Goal: Information Seeking & Learning: Learn about a topic

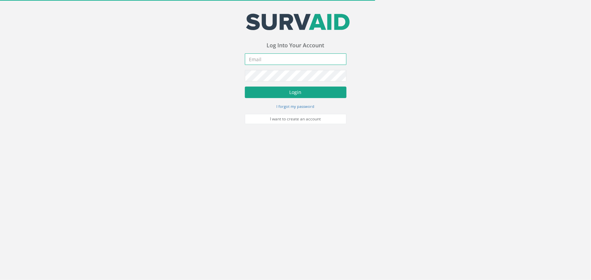
type input "[PERSON_NAME][EMAIL_ADDRESS][PERSON_NAME][DOMAIN_NAME]"
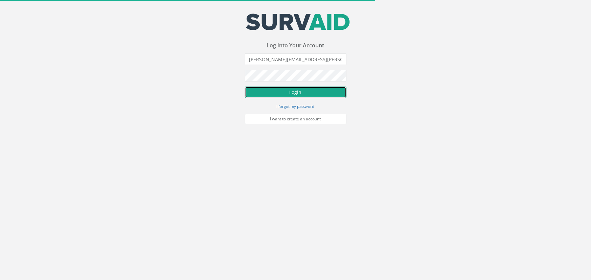
click at [295, 96] on button "Login" at bounding box center [296, 93] width 102 height 12
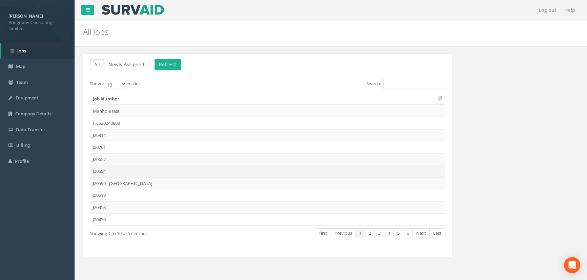
click at [103, 169] on td "J20654" at bounding box center [267, 171] width 355 height 12
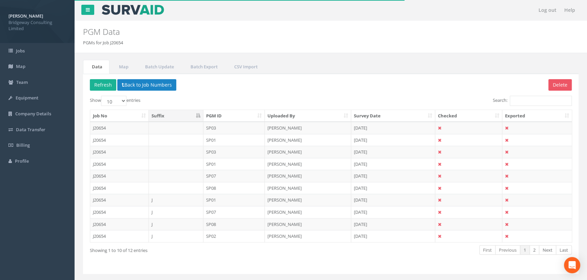
click at [248, 115] on th "PGM ID" at bounding box center [234, 116] width 62 height 12
click at [291, 129] on td "[PERSON_NAME]" at bounding box center [307, 128] width 86 height 12
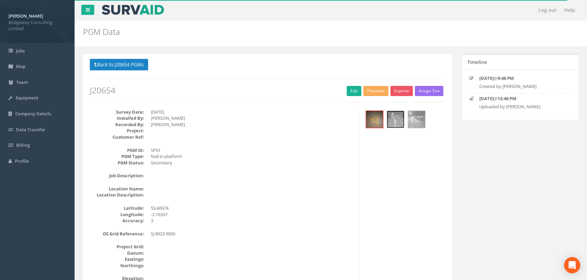
click at [398, 123] on img at bounding box center [395, 119] width 17 height 17
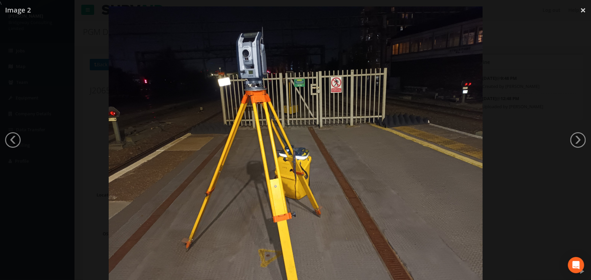
click at [541, 58] on div at bounding box center [295, 146] width 591 height 280
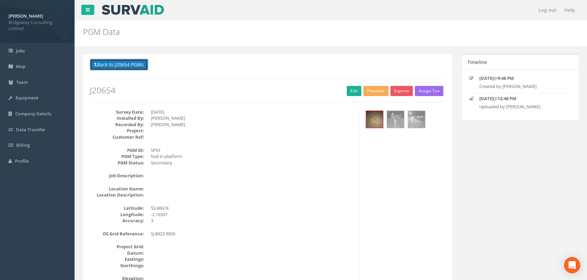
click at [129, 67] on button "Back to J20654 PGMs" at bounding box center [119, 65] width 58 height 12
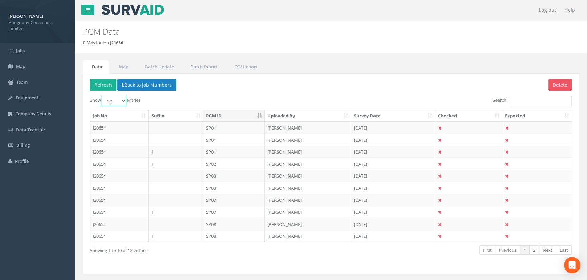
click at [124, 100] on select "10 25 50 100" at bounding box center [113, 101] width 25 height 10
select select "25"
click at [102, 96] on select "10 25 50 100" at bounding box center [113, 101] width 25 height 10
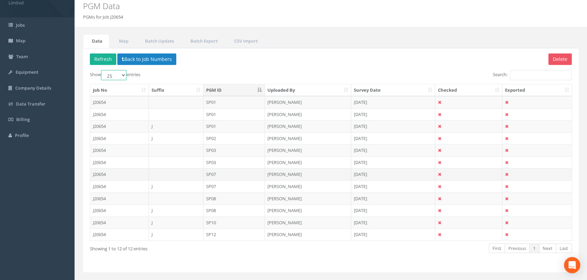
scroll to position [30, 0]
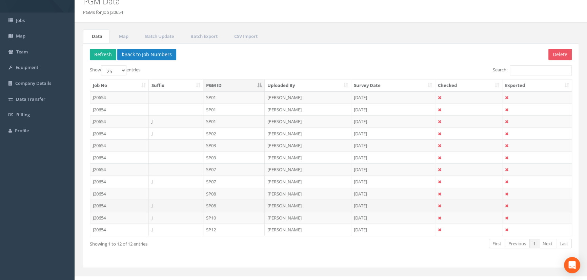
click at [212, 208] on td "SP08" at bounding box center [234, 206] width 62 height 12
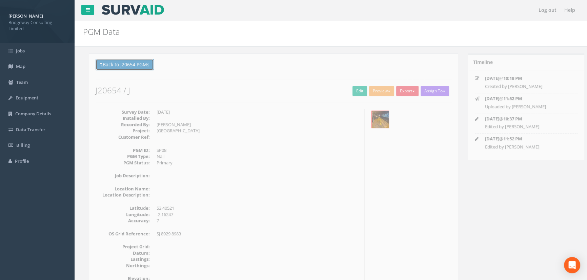
click at [122, 60] on button "Back to J20654 PGMs" at bounding box center [119, 65] width 58 height 12
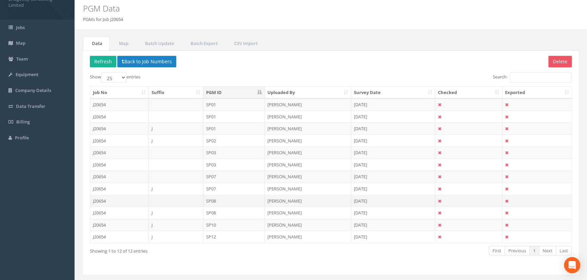
scroll to position [39, 0]
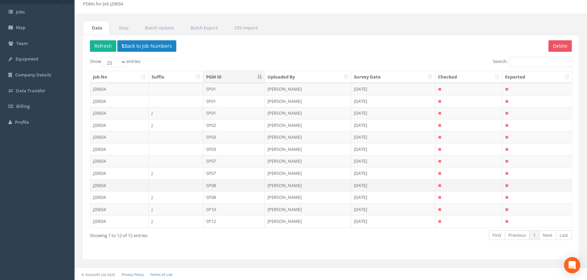
click at [213, 182] on td "SP08" at bounding box center [234, 185] width 62 height 12
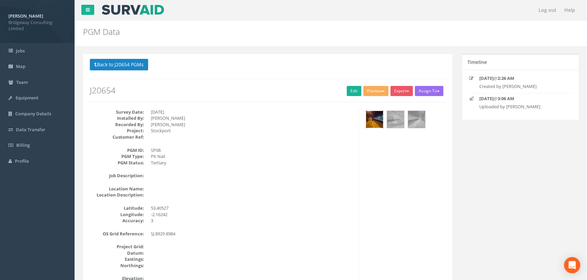
click at [373, 119] on img at bounding box center [374, 119] width 17 height 17
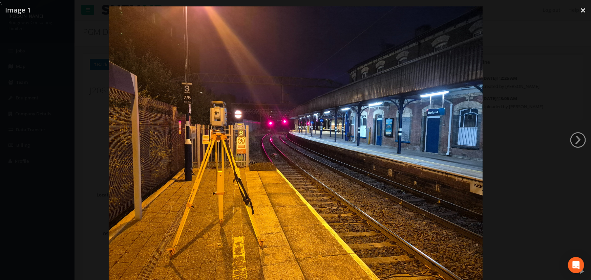
click at [314, 193] on img at bounding box center [296, 146] width 374 height 280
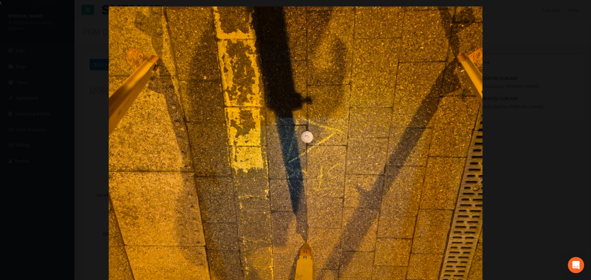
click at [512, 87] on div at bounding box center [295, 146] width 591 height 280
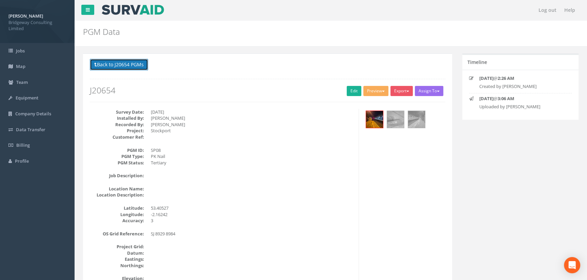
click at [136, 68] on button "Back to J20654 PGMs" at bounding box center [119, 65] width 58 height 12
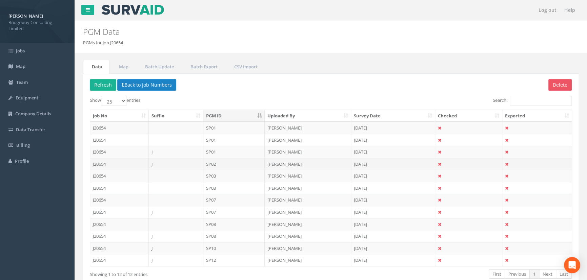
click at [229, 161] on td "SP02" at bounding box center [234, 164] width 62 height 12
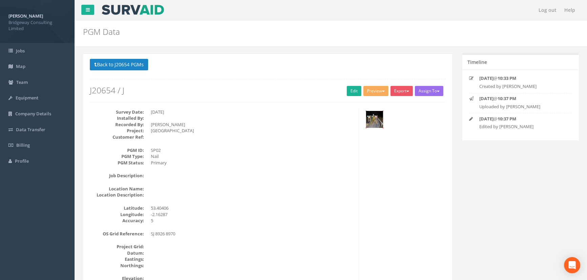
click at [372, 117] on img at bounding box center [374, 119] width 17 height 17
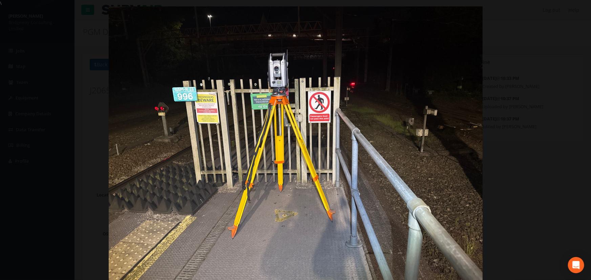
click at [531, 81] on div at bounding box center [295, 146] width 591 height 280
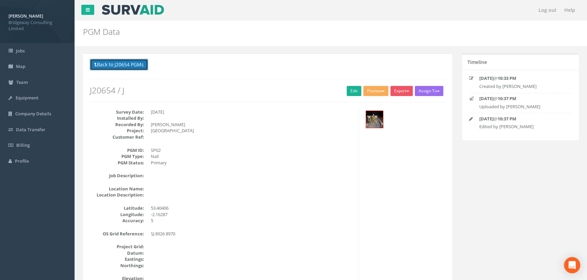
click at [115, 66] on button "Back to J20654 PGMs" at bounding box center [119, 65] width 58 height 12
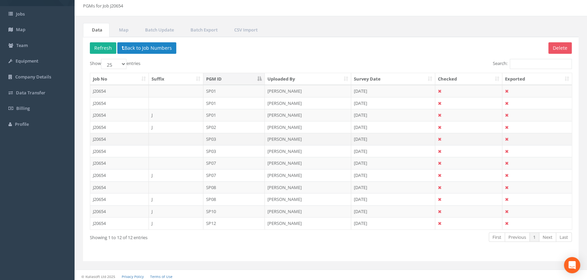
scroll to position [39, 0]
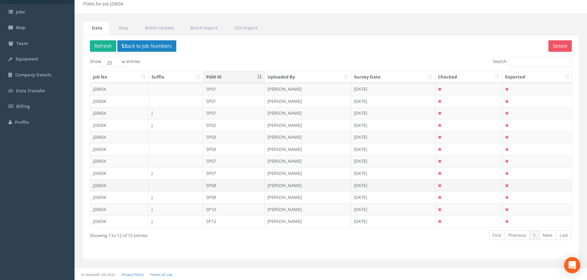
click at [229, 184] on td "SP08" at bounding box center [234, 185] width 62 height 12
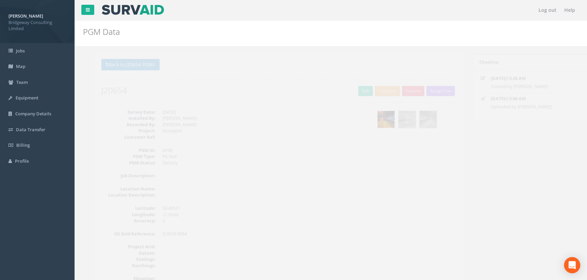
click at [368, 121] on img at bounding box center [374, 119] width 17 height 17
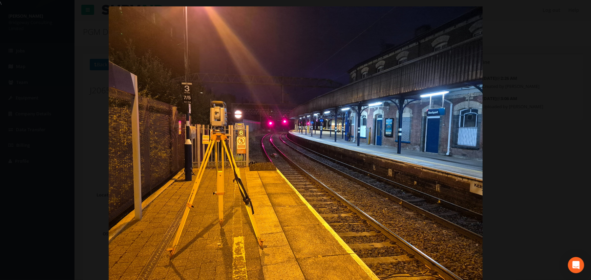
click at [240, 152] on img at bounding box center [296, 146] width 374 height 280
click at [582, 12] on link "×" at bounding box center [583, 10] width 16 height 20
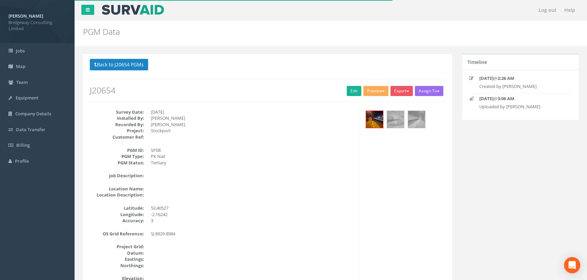
click at [134, 58] on div "Back to J20654 PGMs Back to Map Assign To No Companies Added Export Bridgeway N…" at bounding box center [267, 264] width 369 height 421
click at [123, 65] on button "Back to J20654 PGMs" at bounding box center [119, 65] width 58 height 12
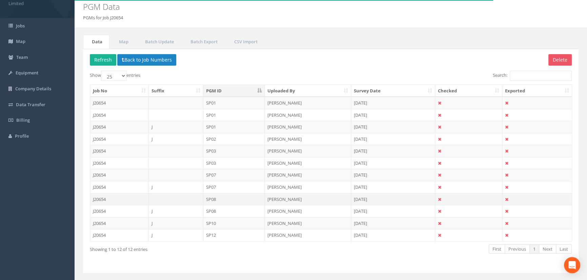
scroll to position [39, 0]
